Goal: Task Accomplishment & Management: Manage account settings

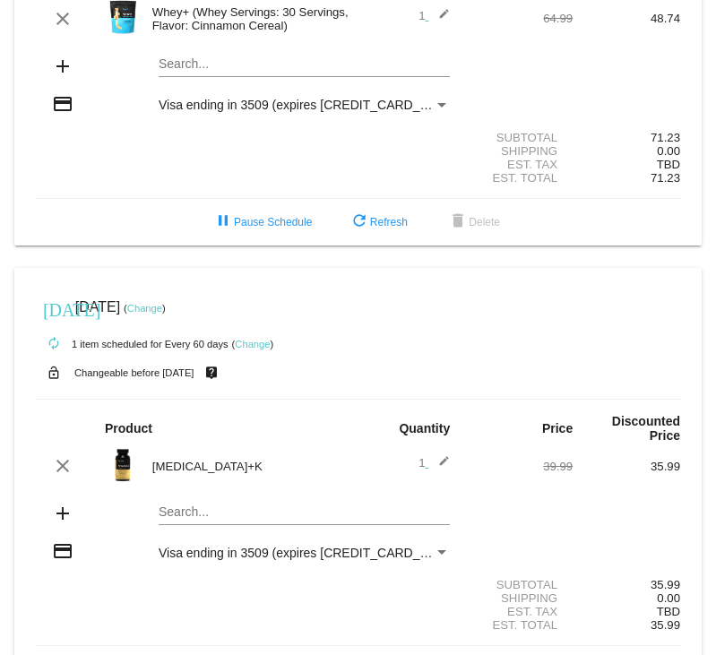
scroll to position [224, 0]
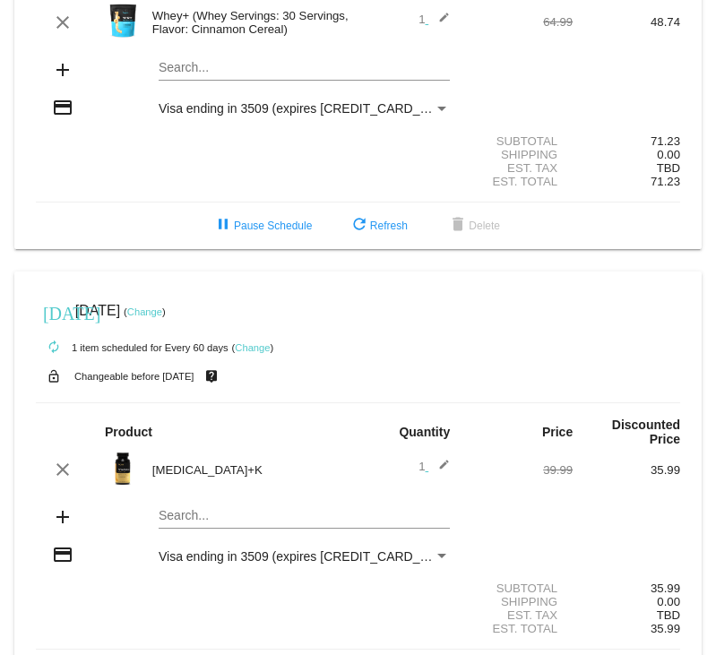
click at [162, 315] on link "Change" at bounding box center [144, 311] width 35 height 11
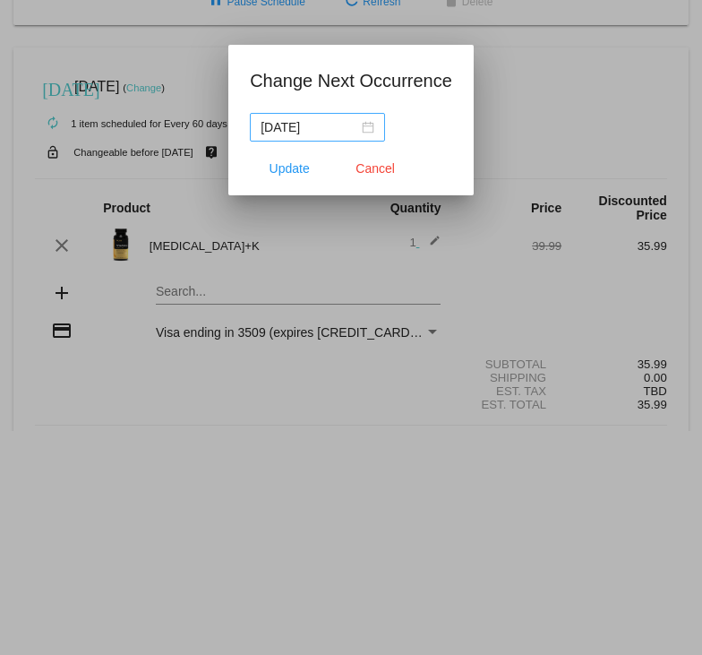
click at [364, 127] on div "[DATE]" at bounding box center [318, 127] width 114 height 20
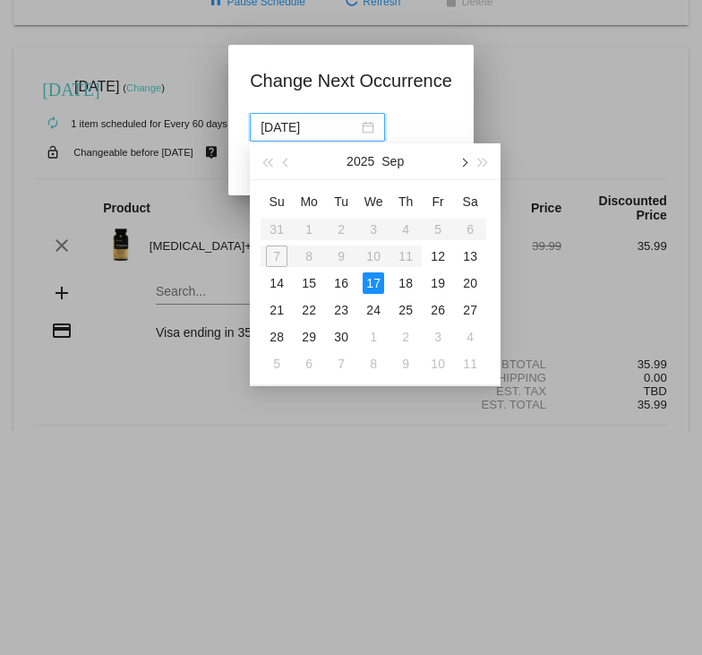
click at [467, 160] on button "button" at bounding box center [463, 161] width 20 height 36
click at [373, 230] on div "1" at bounding box center [374, 230] width 22 height 22
type input "[DATE]"
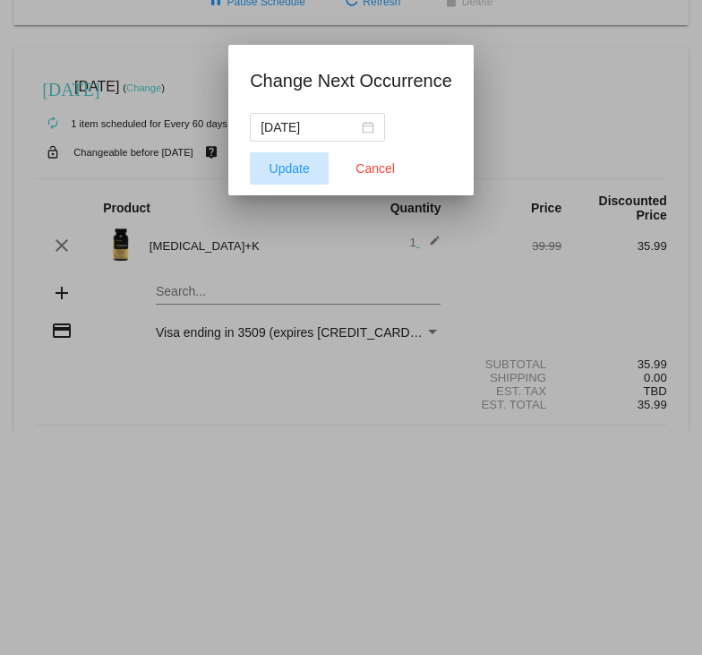
click at [289, 173] on span "Update" at bounding box center [290, 168] width 40 height 14
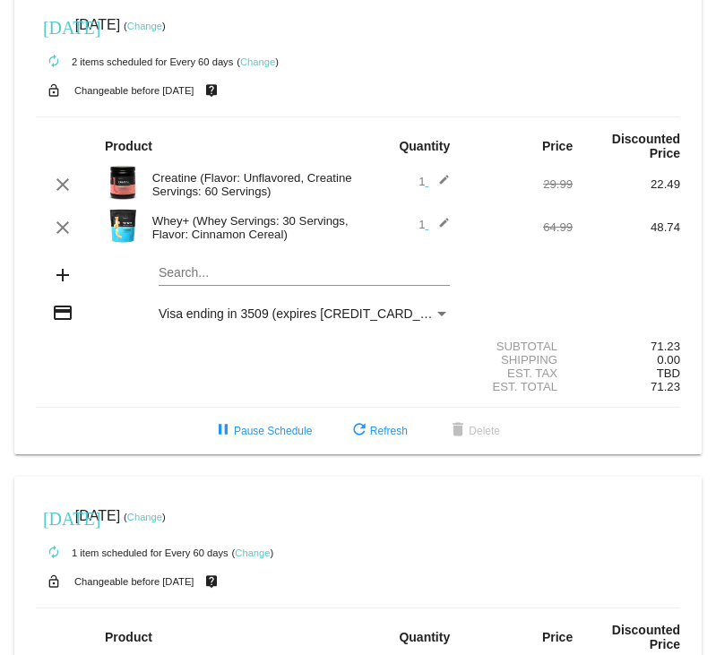
scroll to position [0, 0]
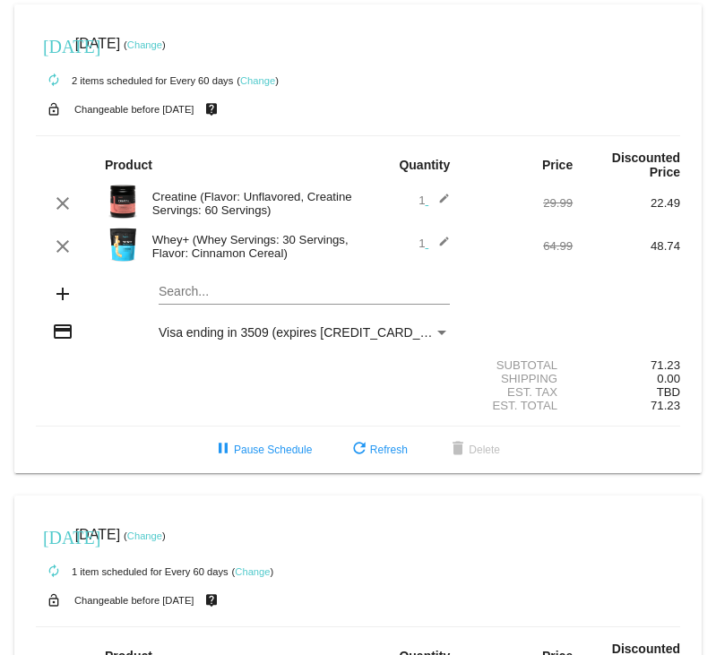
click at [162, 46] on link "Change" at bounding box center [144, 44] width 35 height 11
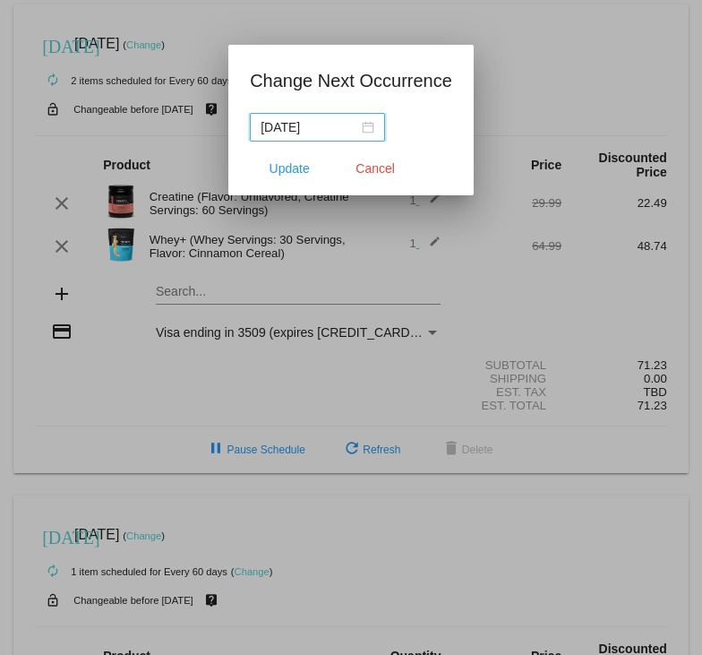
click at [365, 127] on div "[DATE]" at bounding box center [318, 127] width 114 height 20
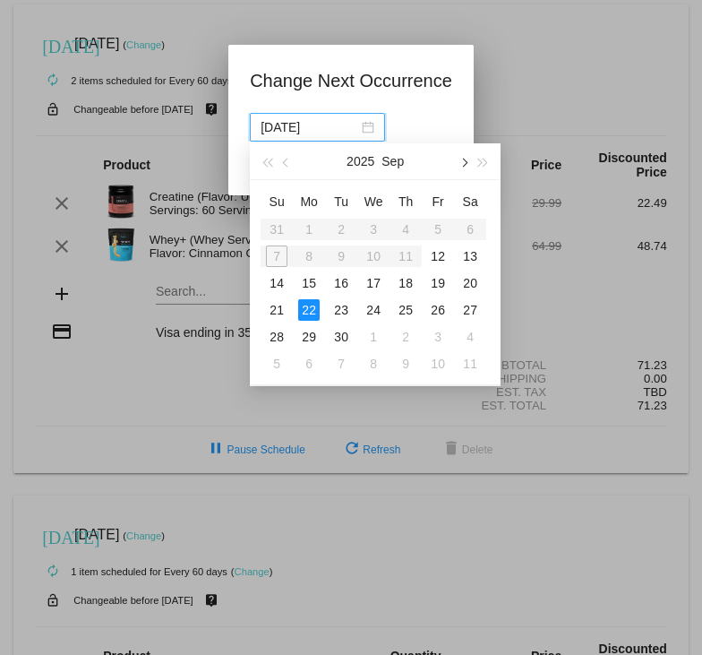
click at [461, 164] on span "button" at bounding box center [464, 163] width 9 height 9
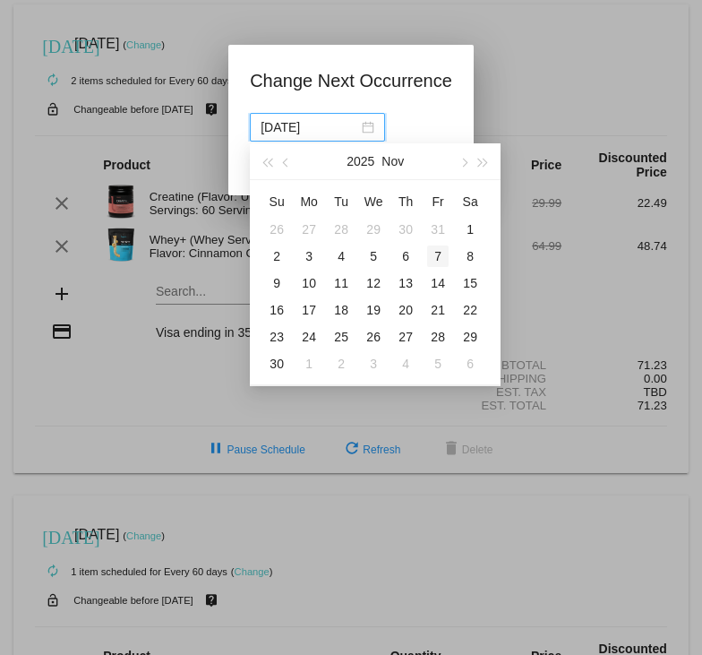
click at [439, 258] on div "7" at bounding box center [438, 257] width 22 height 22
type input "[DATE]"
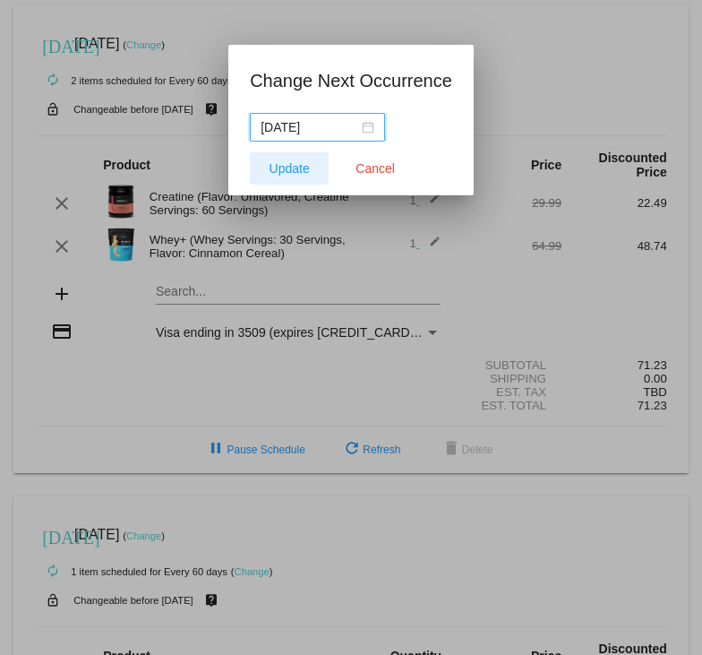
click at [285, 174] on span "Update" at bounding box center [290, 168] width 40 height 14
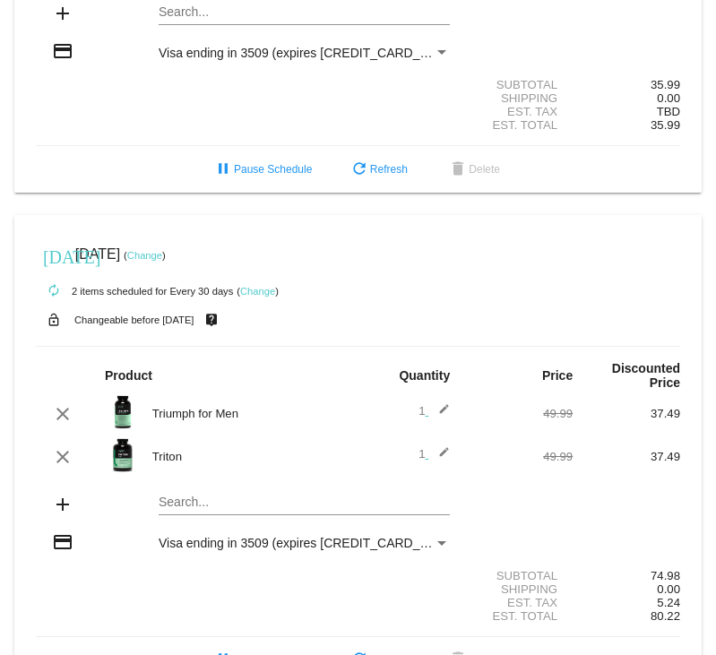
scroll to position [788, 0]
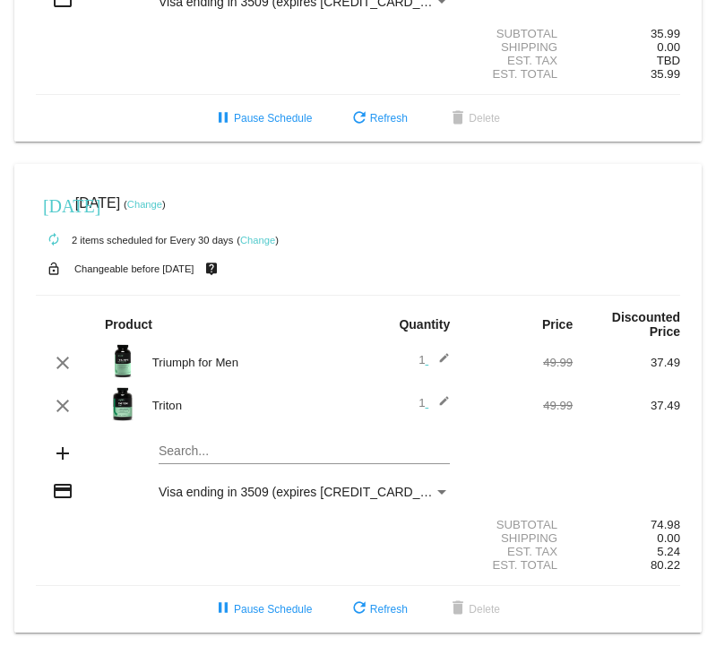
click at [162, 200] on link "Change" at bounding box center [144, 204] width 35 height 11
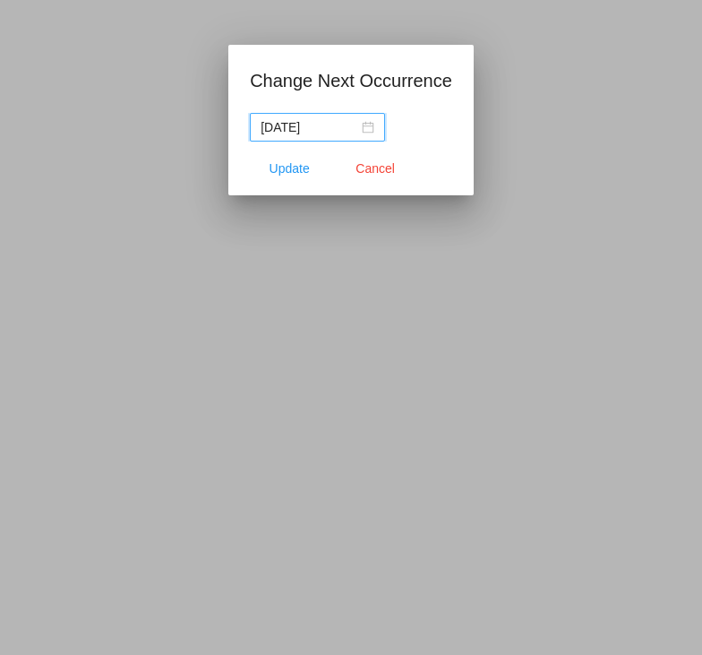
click at [370, 131] on div "[DATE]" at bounding box center [318, 127] width 114 height 20
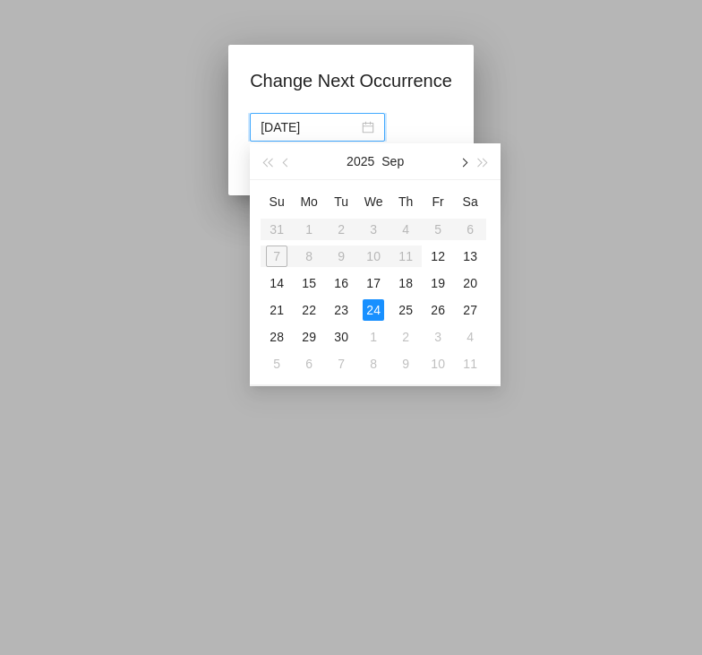
click at [463, 167] on span "button" at bounding box center [464, 163] width 9 height 9
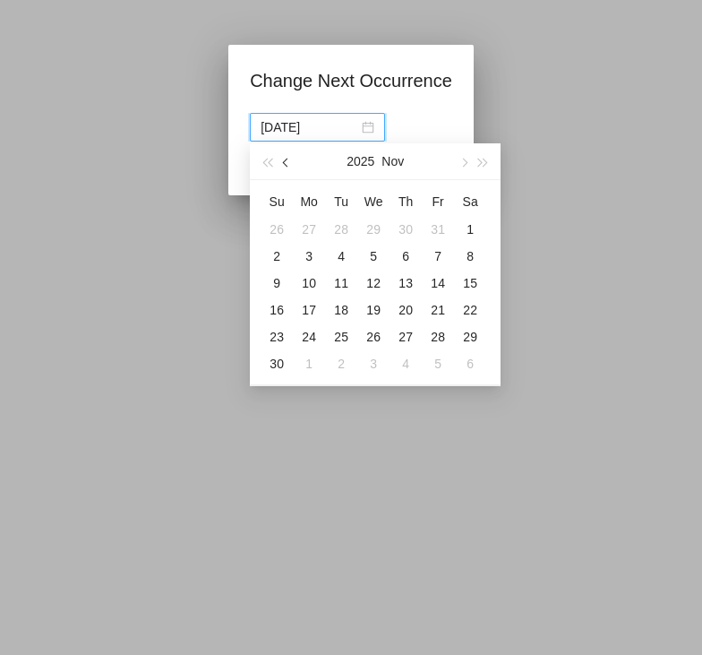
click at [284, 167] on button "button" at bounding box center [288, 161] width 20 height 36
click at [377, 230] on div "1" at bounding box center [374, 230] width 22 height 22
type input "[DATE]"
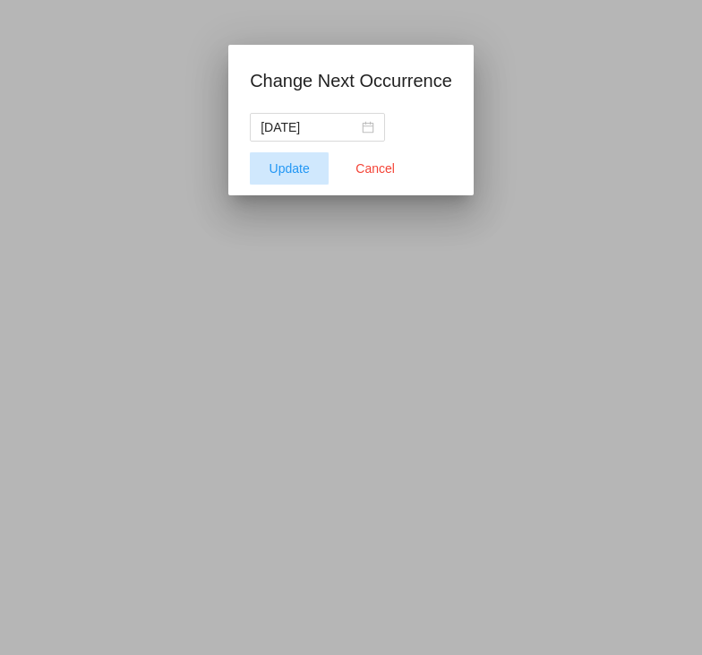
click at [300, 166] on span "Update" at bounding box center [290, 168] width 40 height 14
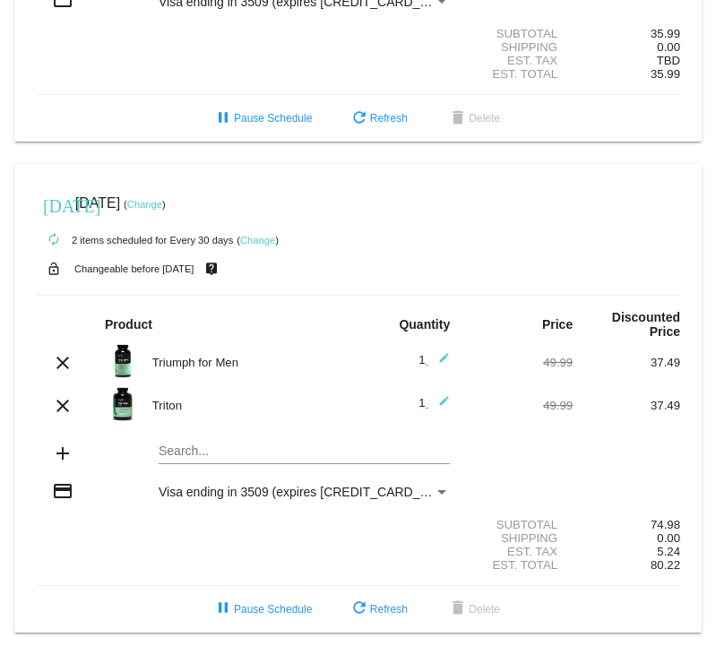
scroll to position [0, 0]
